Goal: Task Accomplishment & Management: Use online tool/utility

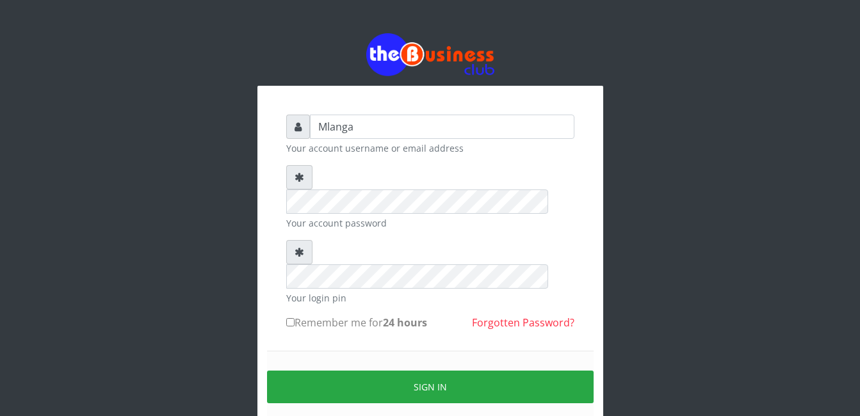
click at [195, 216] on div "Mlanga Your account username or email address Your account password Your login …" at bounding box center [430, 255] width 730 height 510
click at [146, 227] on div "Mlanga Your account username or email address Your account password Your login …" at bounding box center [430, 255] width 730 height 510
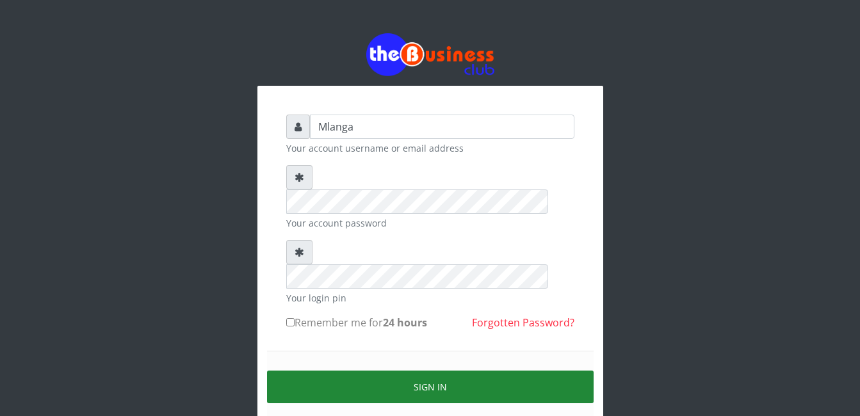
click at [464, 371] on button "Sign in" at bounding box center [430, 387] width 327 height 33
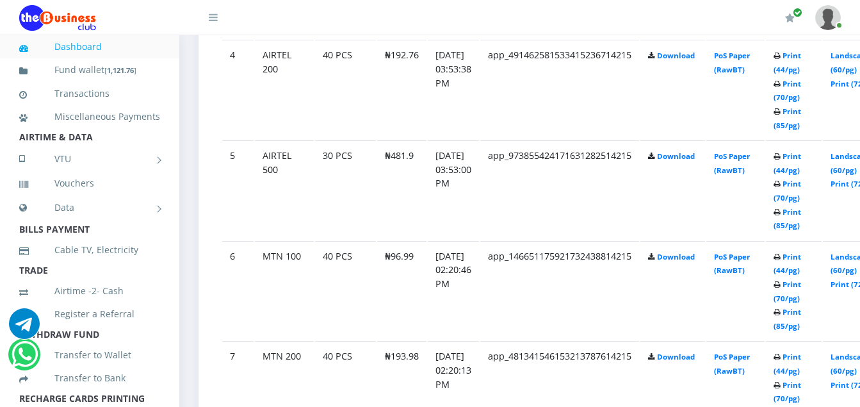
scroll to position [1076, 0]
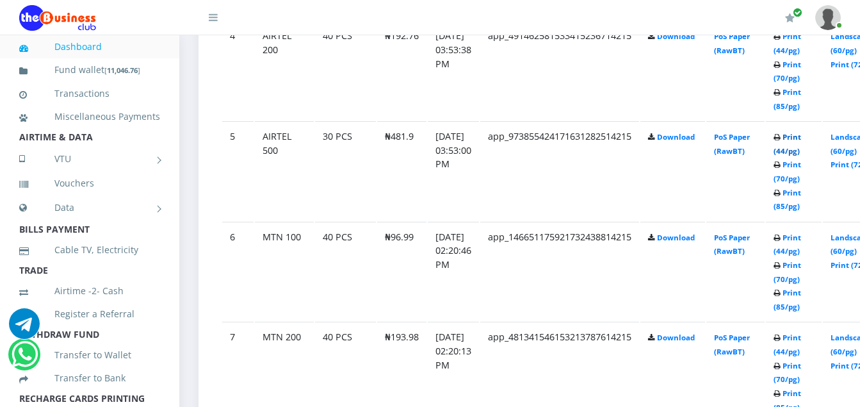
click at [801, 136] on link "Print (44/pg)" at bounding box center [788, 144] width 28 height 24
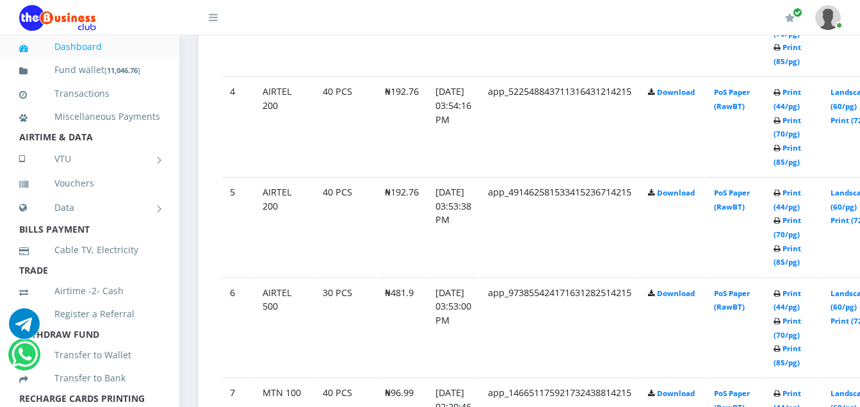
scroll to position [1076, 0]
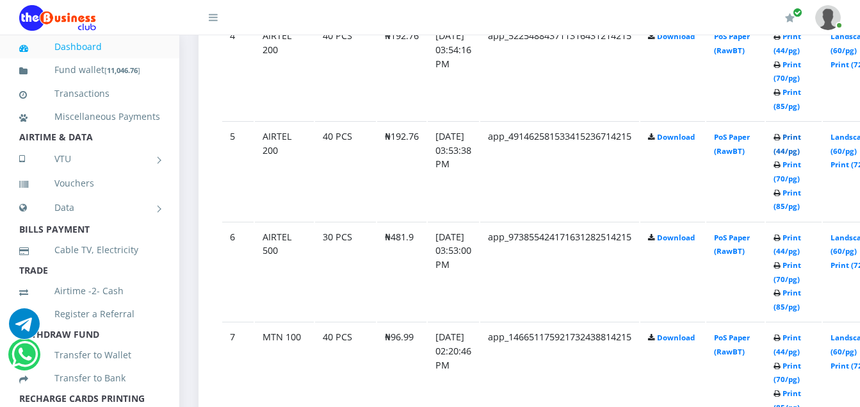
click at [801, 138] on link "Print (44/pg)" at bounding box center [788, 144] width 28 height 24
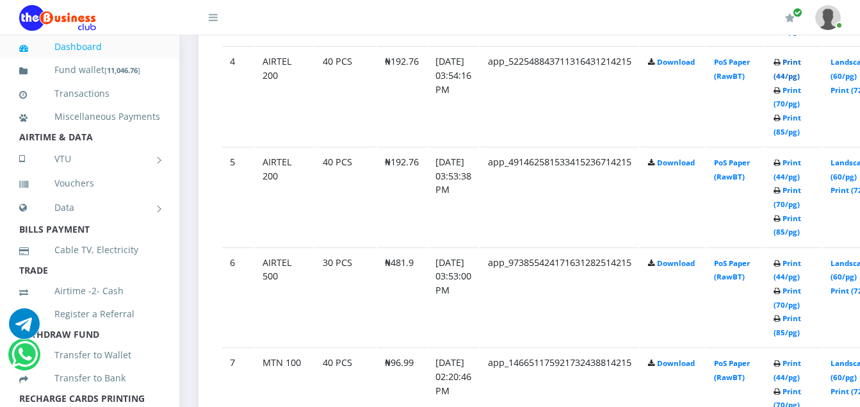
click at [801, 63] on link "Print (44/pg)" at bounding box center [788, 69] width 28 height 24
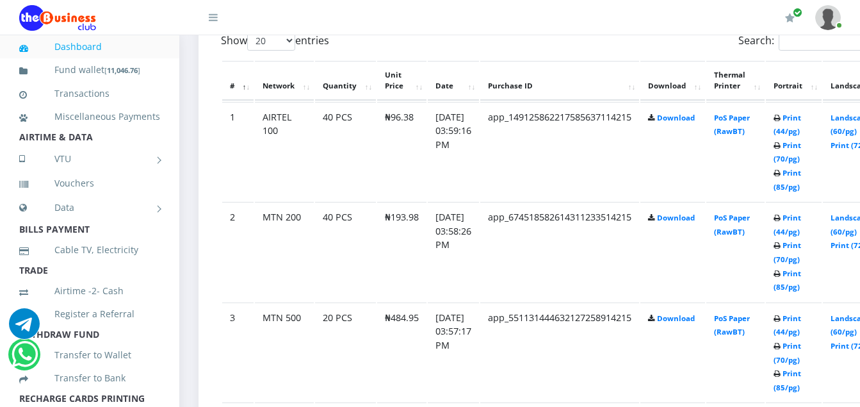
scroll to position [692, 0]
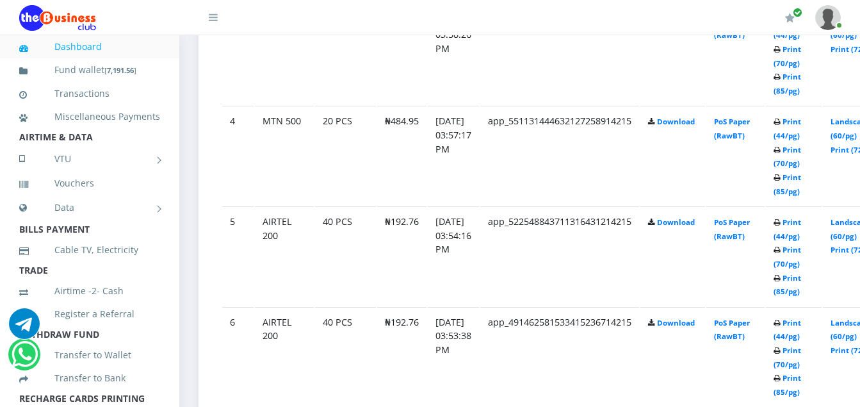
scroll to position [999, 0]
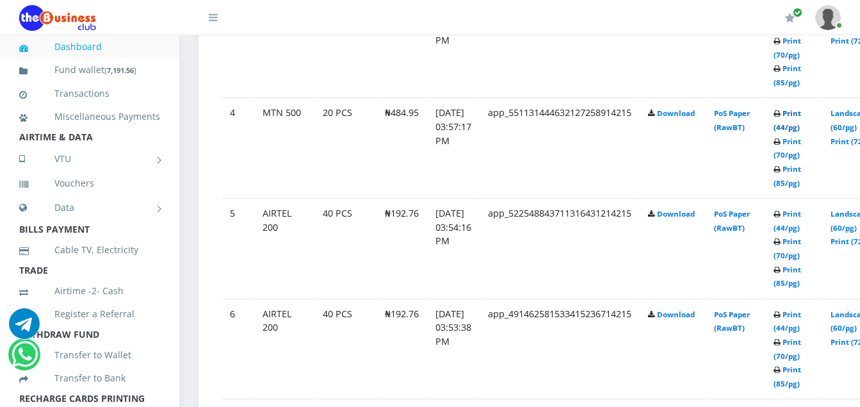
click at [801, 116] on link "Print (44/pg)" at bounding box center [788, 120] width 28 height 24
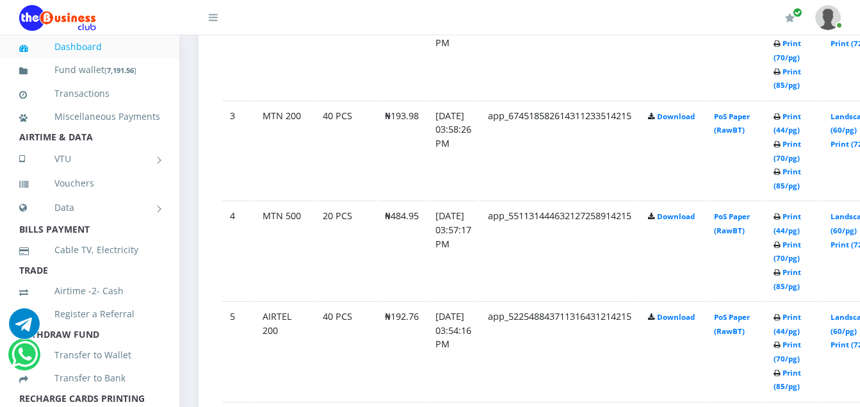
scroll to position [871, 0]
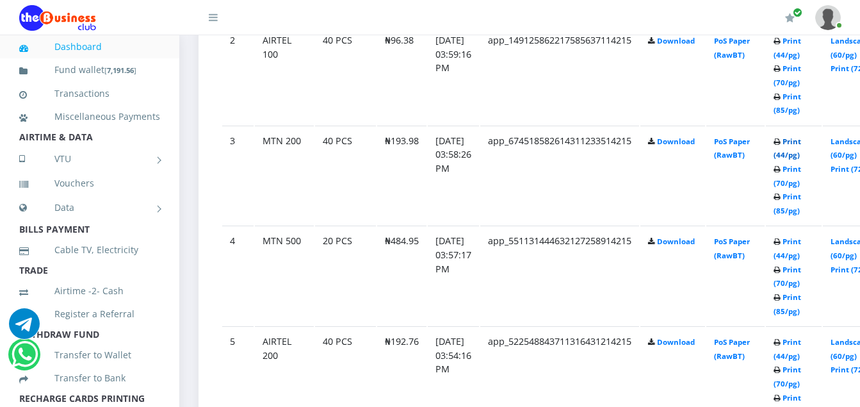
click at [801, 145] on link "Print (44/pg)" at bounding box center [788, 148] width 28 height 24
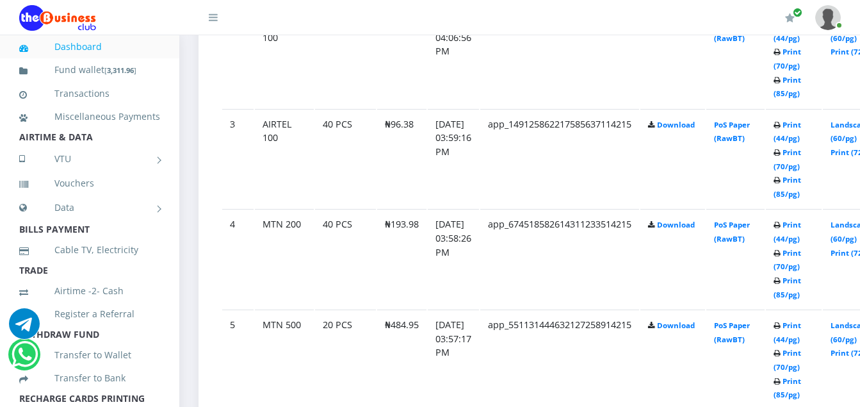
scroll to position [871, 0]
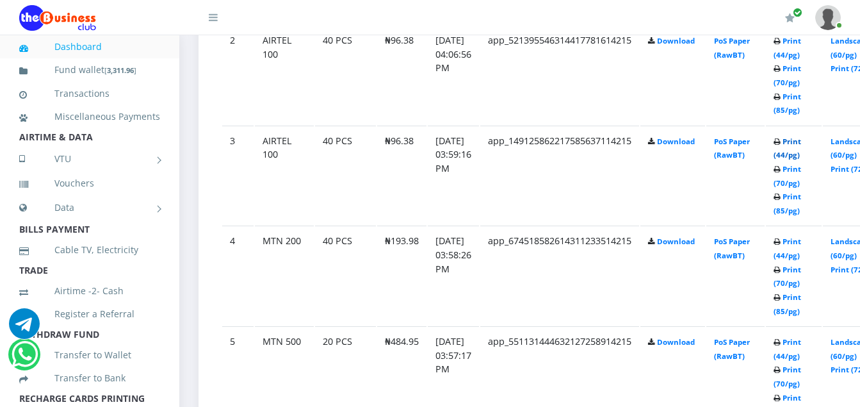
click at [801, 147] on link "Print (44/pg)" at bounding box center [788, 148] width 28 height 24
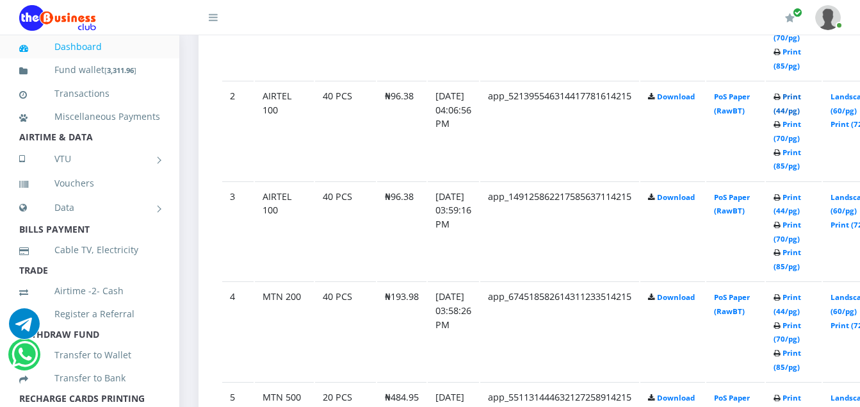
click at [801, 99] on link "Print (44/pg)" at bounding box center [788, 104] width 28 height 24
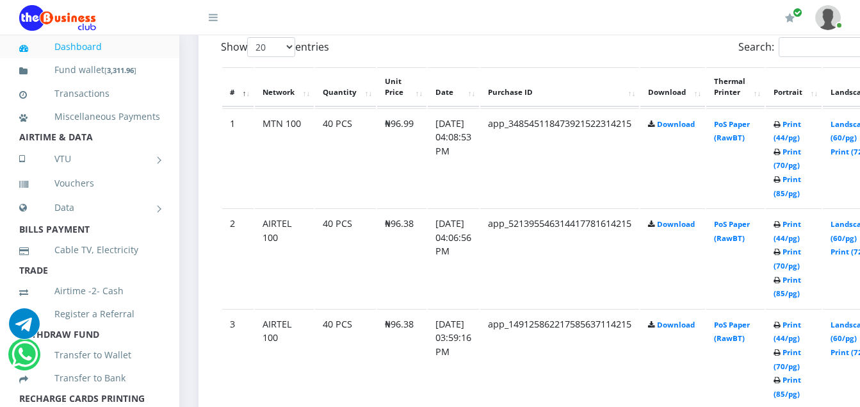
scroll to position [687, 0]
click at [801, 126] on link "Print (44/pg)" at bounding box center [788, 132] width 28 height 24
click at [801, 127] on link "Print (44/pg)" at bounding box center [788, 132] width 28 height 24
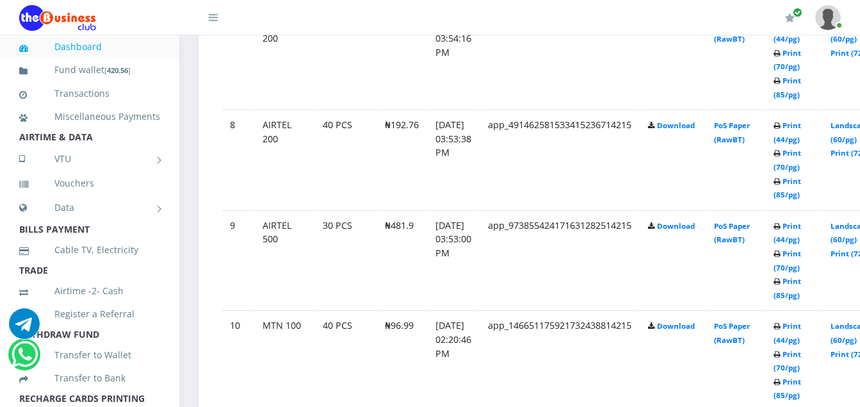
scroll to position [1405, 0]
